Goal: Task Accomplishment & Management: Use online tool/utility

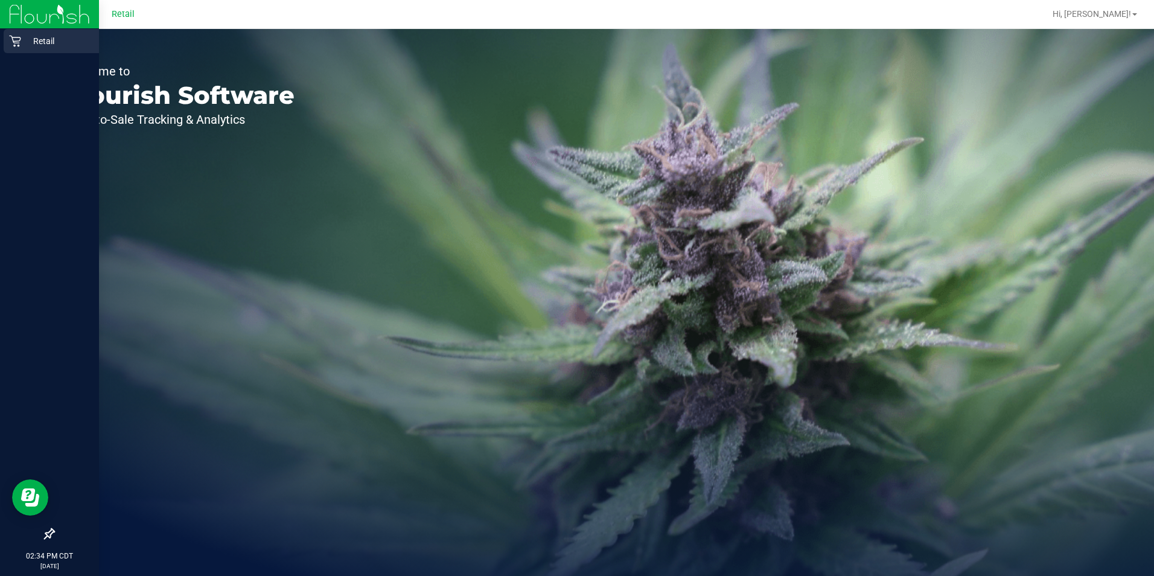
click at [8, 47] on div "Retail" at bounding box center [51, 41] width 95 height 24
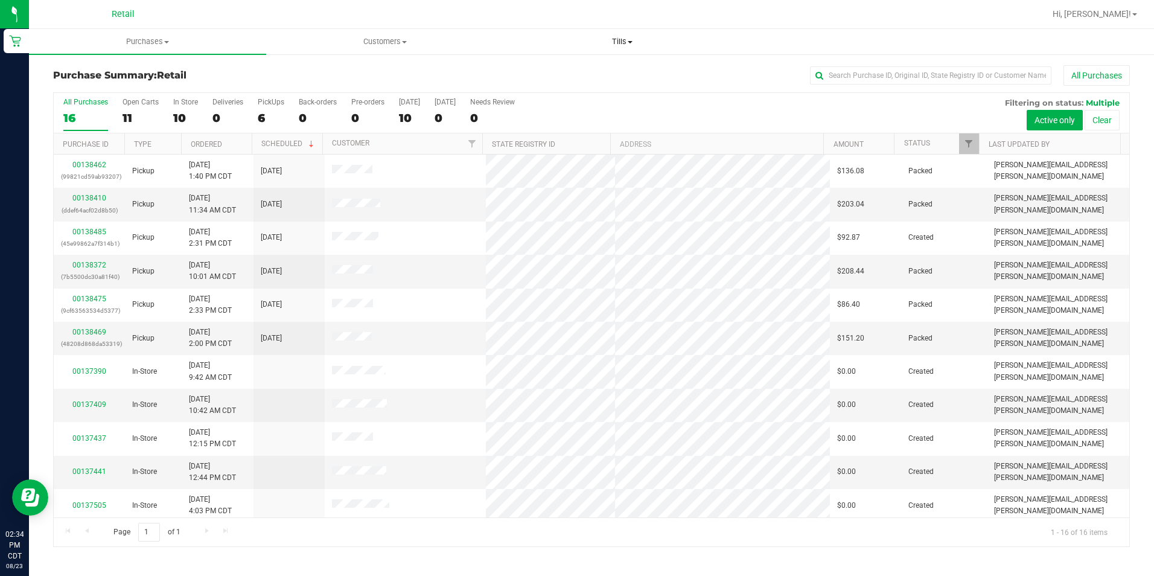
click at [618, 38] on span "Tills" at bounding box center [622, 41] width 236 height 11
click at [609, 77] on li "Manage tills" at bounding box center [622, 73] width 237 height 14
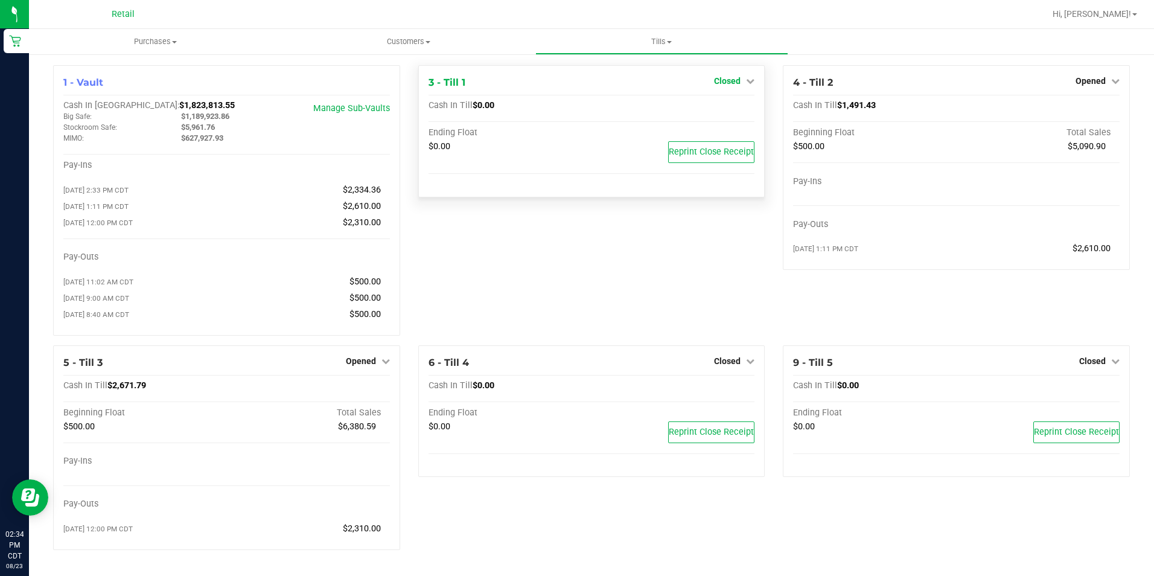
click at [716, 83] on span "Closed" at bounding box center [727, 81] width 27 height 10
click at [724, 101] on link "Open Till" at bounding box center [727, 106] width 32 height 10
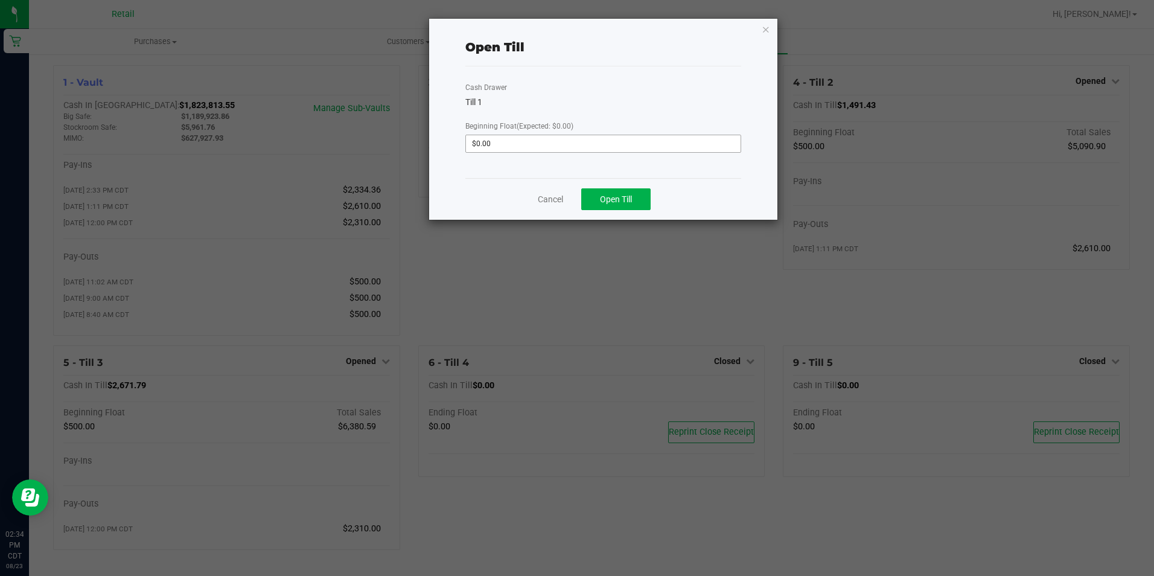
click at [590, 146] on input "$0.00" at bounding box center [603, 143] width 274 height 17
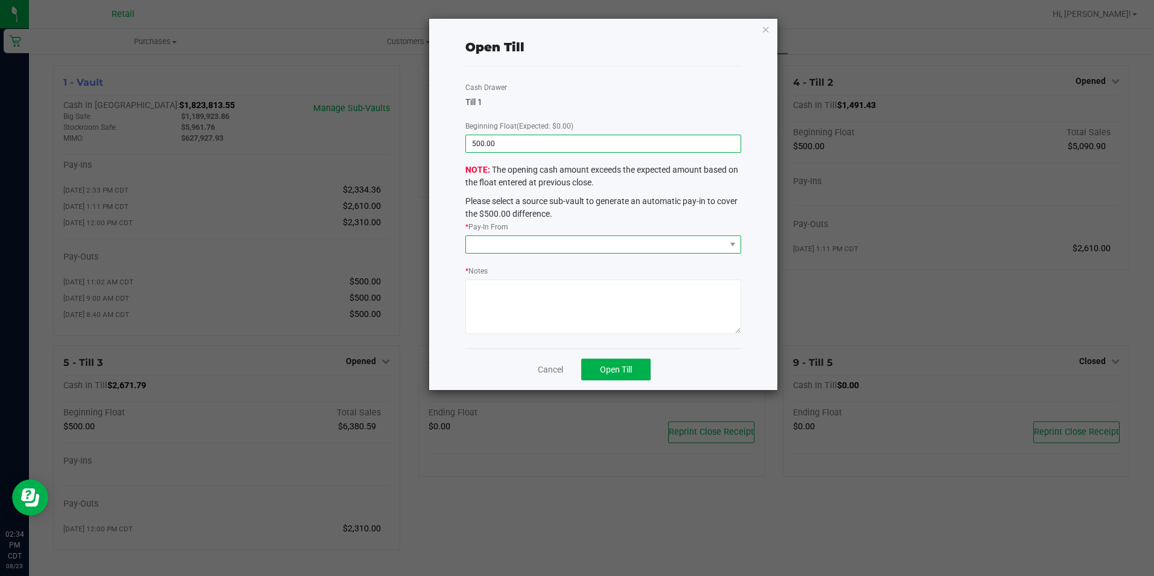
click at [622, 240] on span at bounding box center [595, 244] width 259 height 17
type input "$500.00"
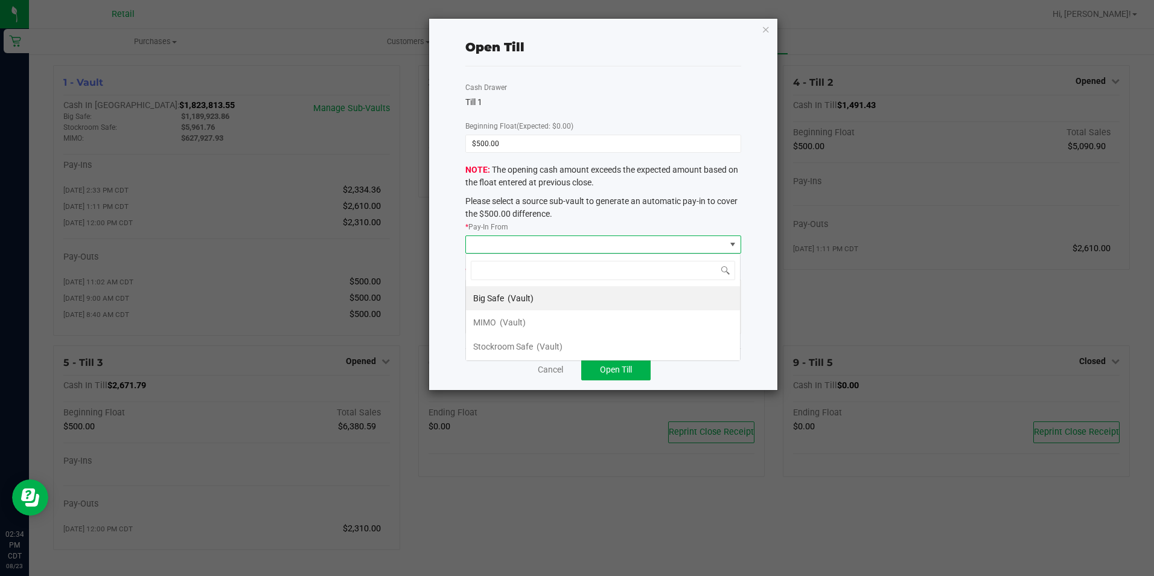
scroll to position [18, 275]
click at [520, 323] on span "(Vault)" at bounding box center [513, 322] width 26 height 10
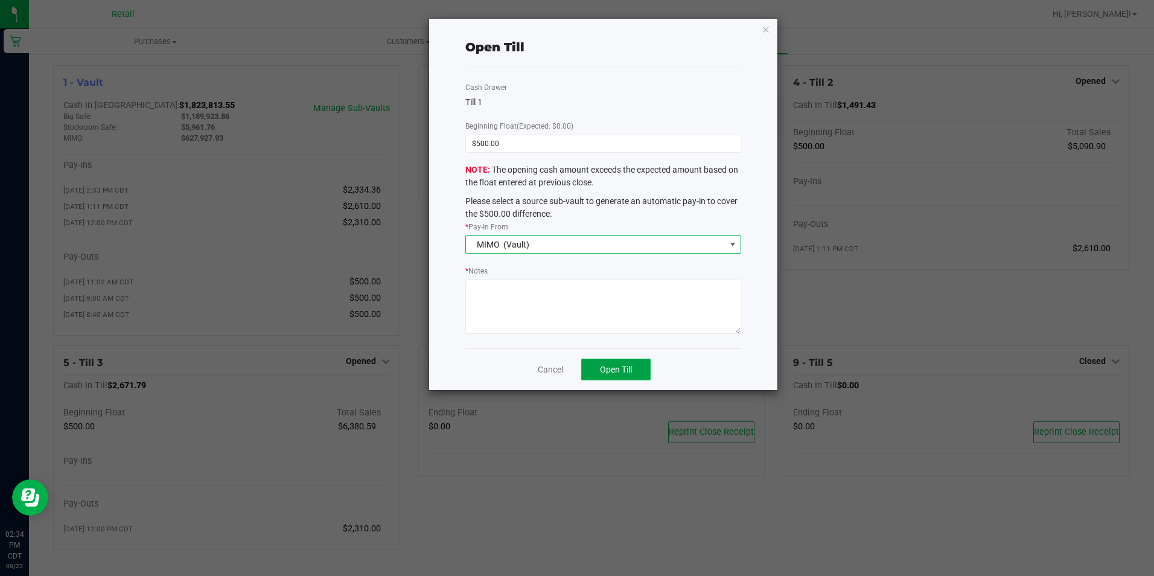
click at [630, 371] on span "Open Till" at bounding box center [616, 369] width 32 height 10
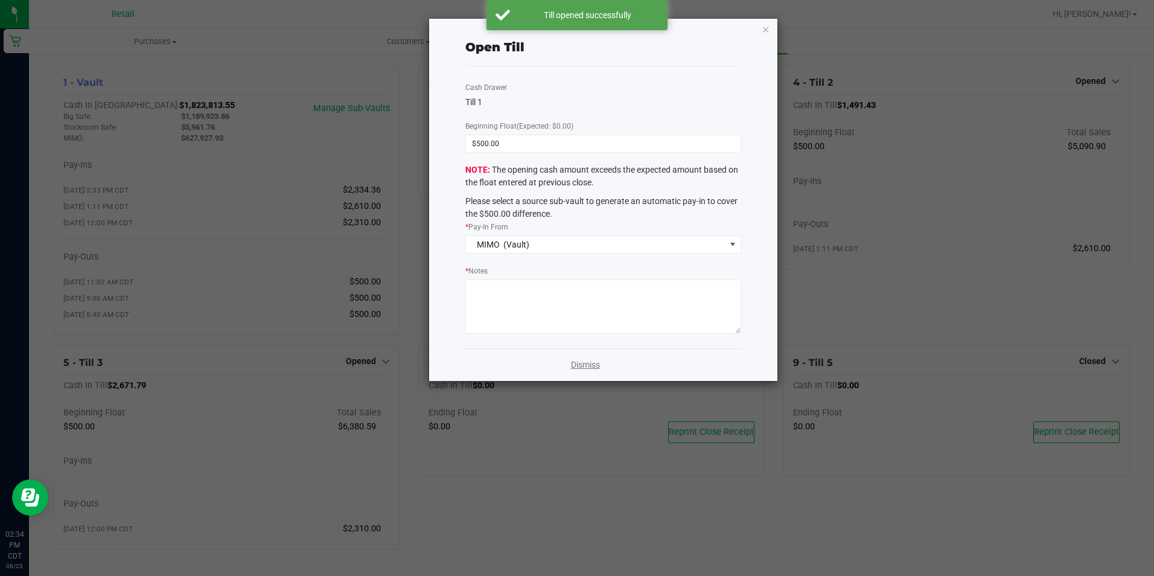
click at [594, 366] on link "Dismiss" at bounding box center [585, 364] width 29 height 13
